Goal: Task Accomplishment & Management: Use online tool/utility

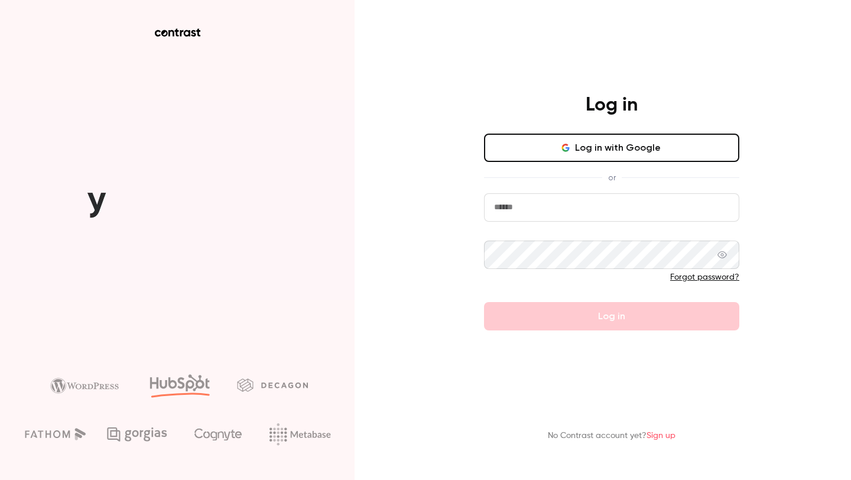
type input "*******"
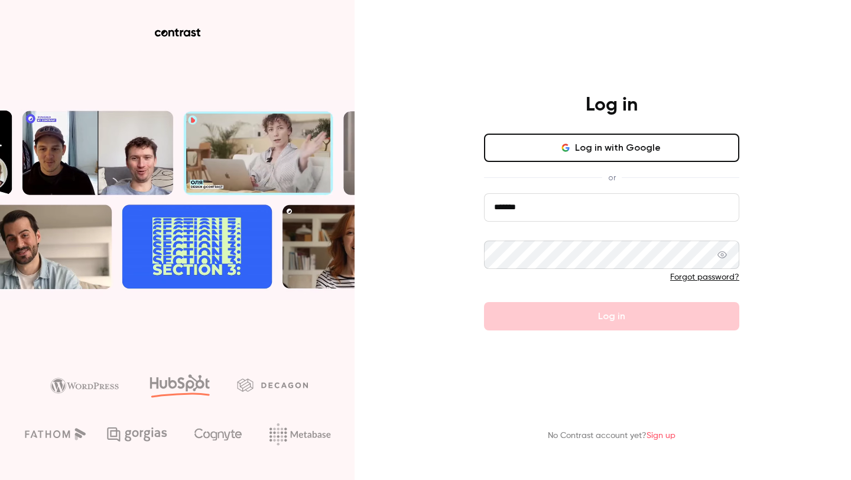
click at [538, 150] on button "Log in with Google" at bounding box center [611, 148] width 255 height 28
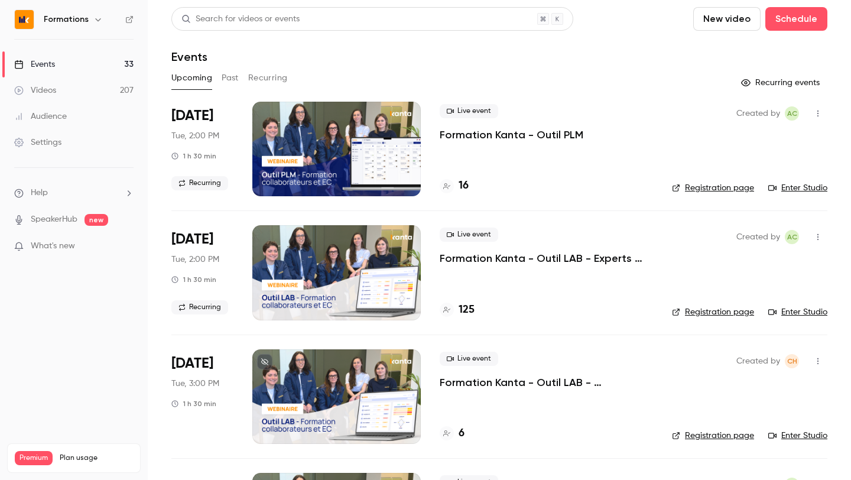
click at [99, 23] on icon "button" at bounding box center [97, 19] width 9 height 9
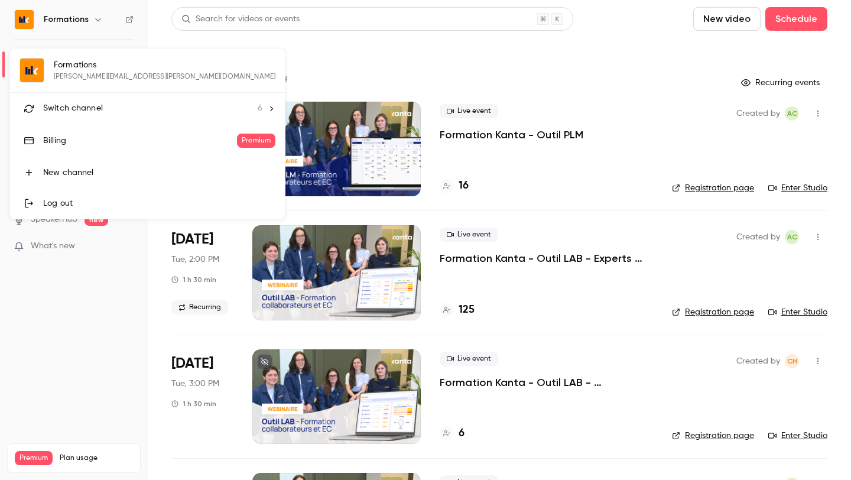
click at [80, 96] on li "Switch channel 6" at bounding box center [147, 108] width 275 height 31
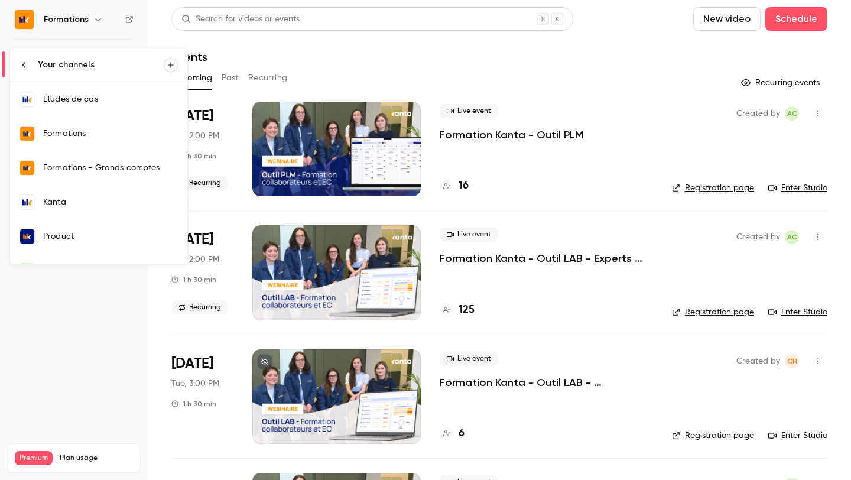
click at [76, 207] on div "Kanta" at bounding box center [110, 202] width 135 height 12
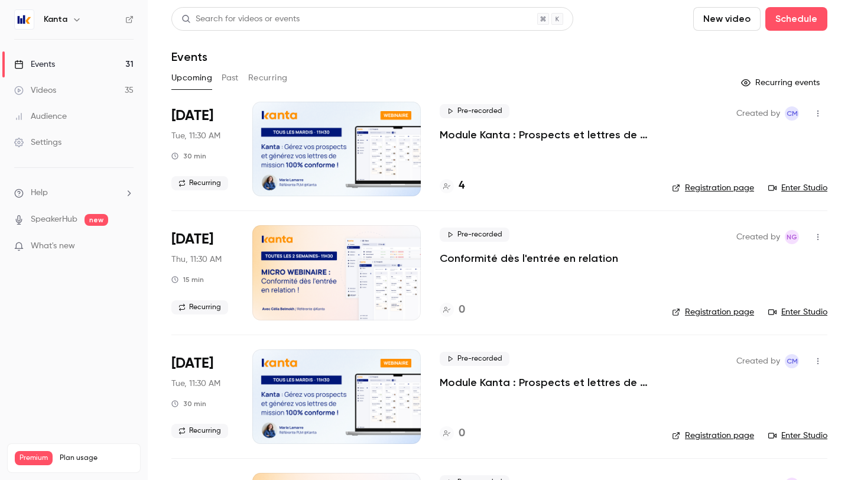
click at [805, 190] on link "Enter Studio" at bounding box center [797, 188] width 59 height 12
click at [488, 114] on span "Pre-recorded" at bounding box center [475, 111] width 70 height 14
click at [815, 479] on div at bounding box center [425, 480] width 851 height 0
click at [815, 117] on icon "button" at bounding box center [817, 113] width 9 height 8
click at [215, 186] on div at bounding box center [425, 240] width 851 height 480
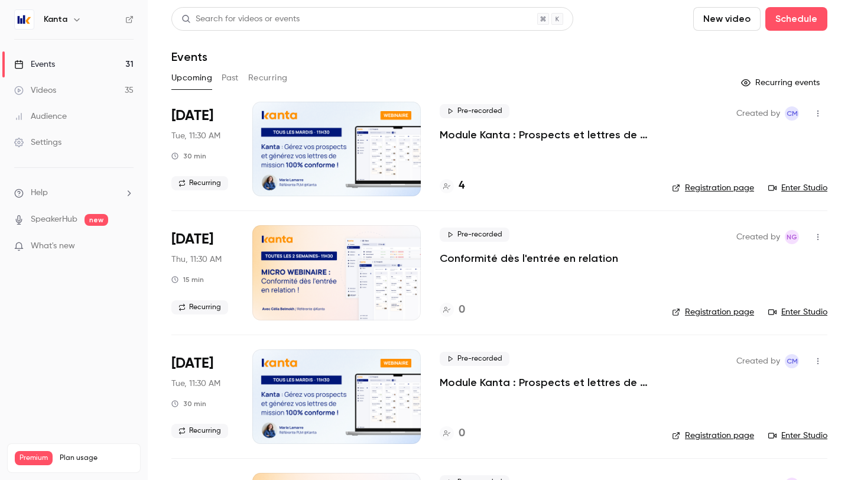
click at [467, 138] on p "Module Kanta : Prospects et lettres de mission" at bounding box center [546, 135] width 213 height 14
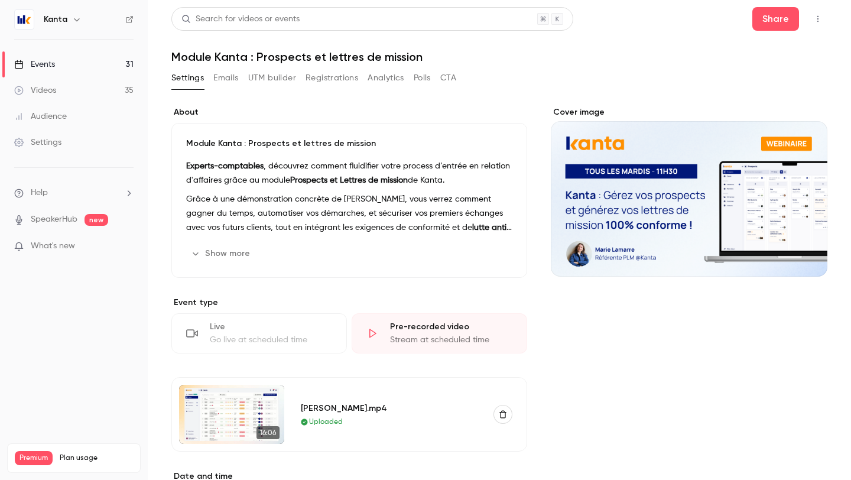
click at [327, 80] on button "Registrations" at bounding box center [331, 78] width 53 height 19
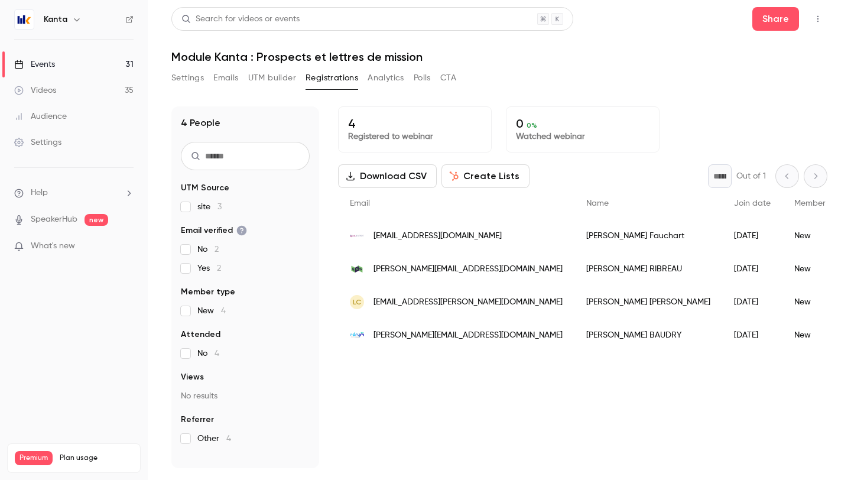
click at [178, 77] on button "Settings" at bounding box center [187, 78] width 32 height 19
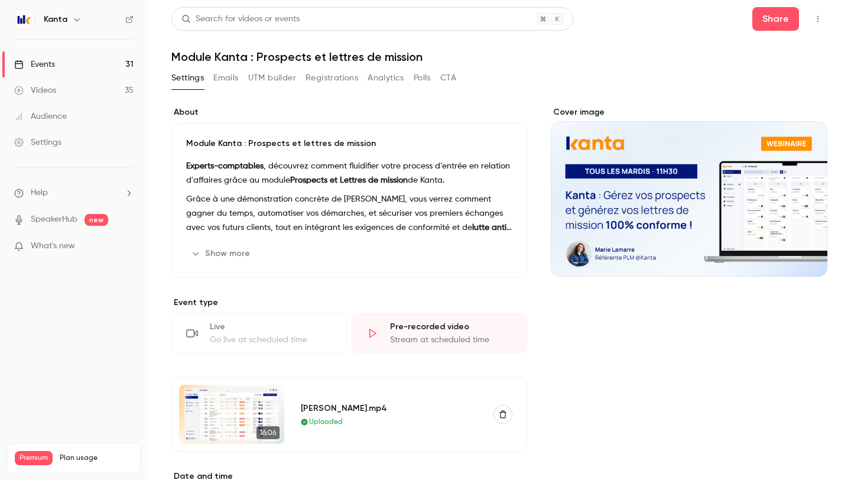
click at [264, 348] on div "Live Go live at scheduled time" at bounding box center [258, 333] width 175 height 40
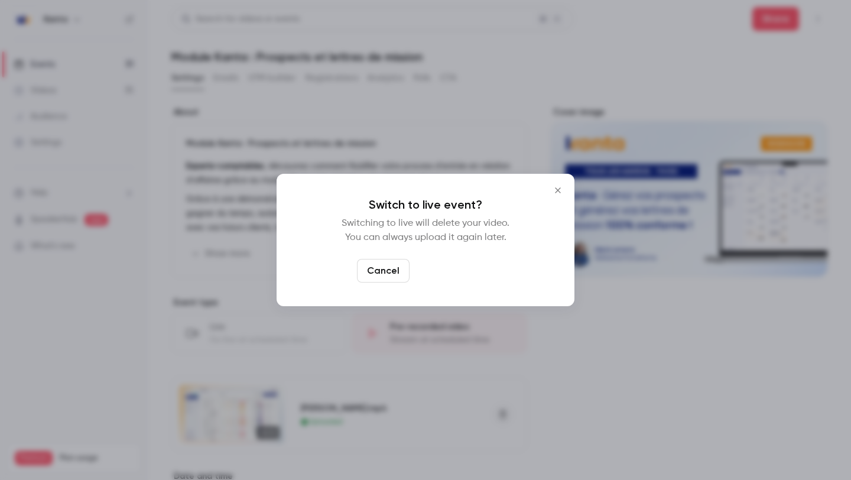
click at [453, 265] on button "Switch to live" at bounding box center [454, 271] width 80 height 24
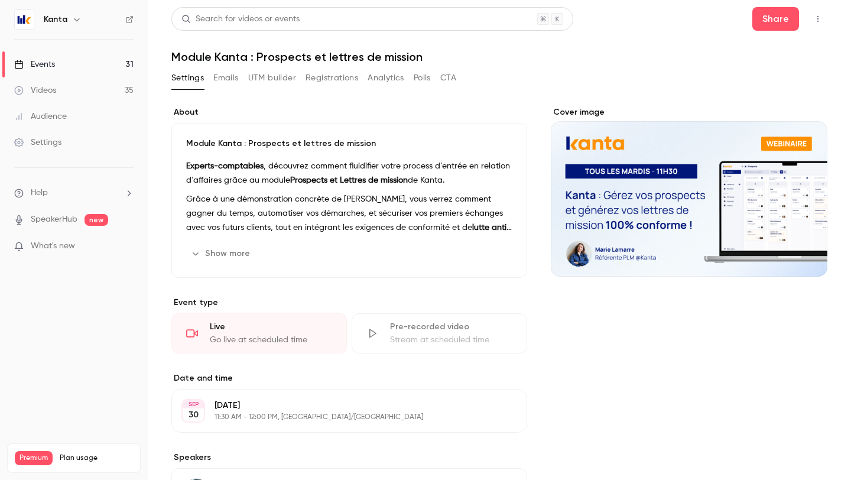
click at [815, 14] on button "button" at bounding box center [817, 18] width 19 height 19
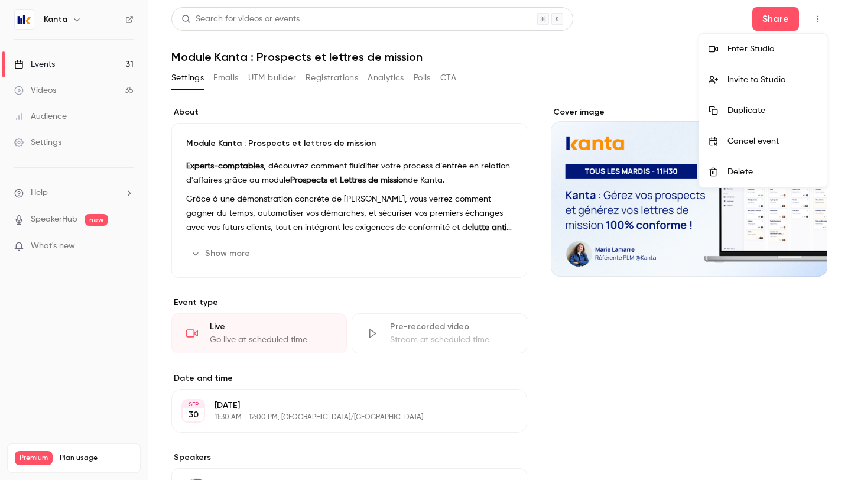
click at [764, 52] on div "Enter Studio" at bounding box center [772, 49] width 90 height 12
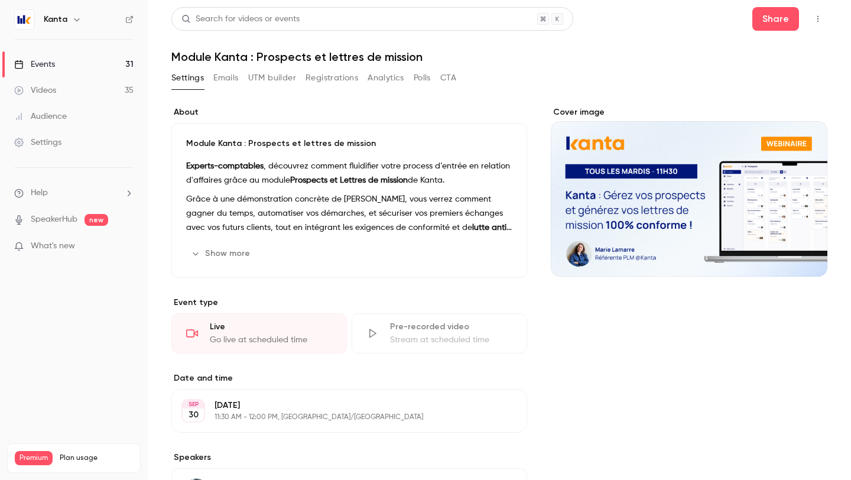
click at [317, 75] on button "Registrations" at bounding box center [331, 78] width 53 height 19
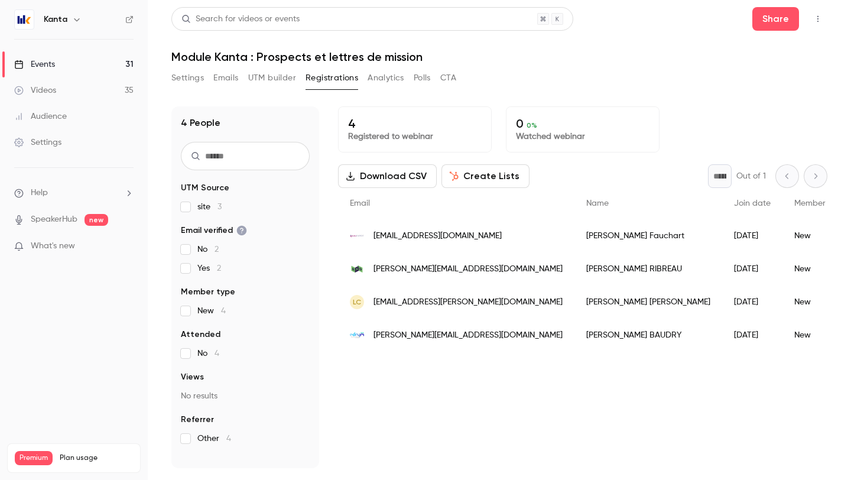
click at [822, 12] on button "button" at bounding box center [817, 18] width 19 height 19
click at [755, 43] on div "Enter Studio" at bounding box center [772, 49] width 90 height 12
